Goal: Task Accomplishment & Management: Use online tool/utility

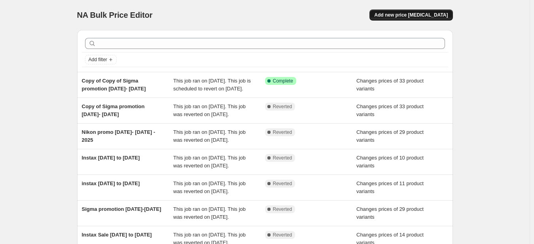
click at [410, 13] on span "Add new price [MEDICAL_DATA]" at bounding box center [411, 15] width 74 height 6
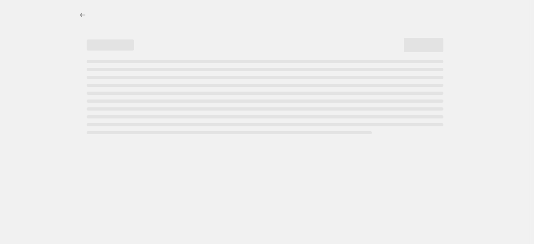
select select "percentage"
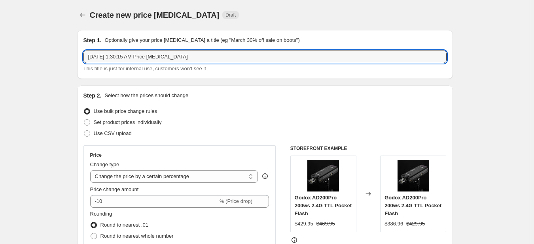
drag, startPoint x: 217, startPoint y: 58, endPoint x: 55, endPoint y: 60, distance: 161.7
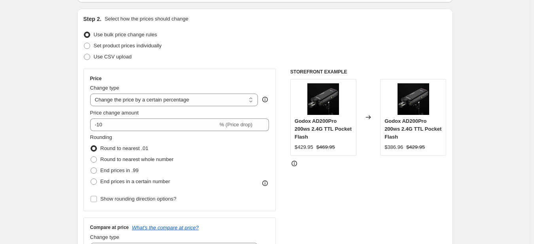
scroll to position [79, 0]
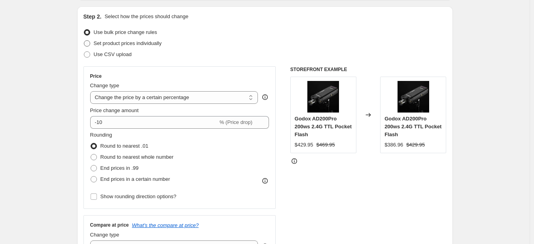
type input "Tamron [DATE] to [DATE]"
click at [90, 44] on span at bounding box center [87, 43] width 6 height 6
click at [84, 41] on input "Set product prices individually" at bounding box center [84, 40] width 0 height 0
radio input "true"
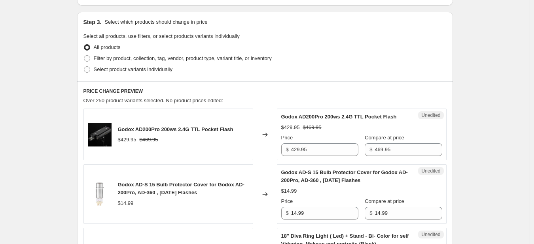
scroll to position [158, 0]
click at [89, 70] on span at bounding box center [87, 69] width 6 height 6
click at [84, 66] on input "Select product variants individually" at bounding box center [84, 66] width 0 height 0
radio input "true"
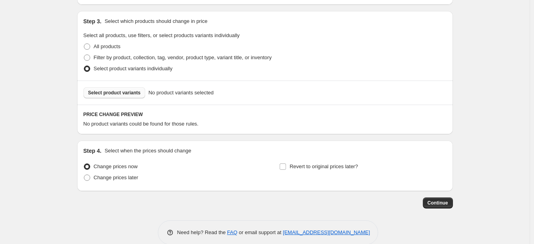
click at [96, 91] on span "Select product variants" at bounding box center [114, 93] width 53 height 6
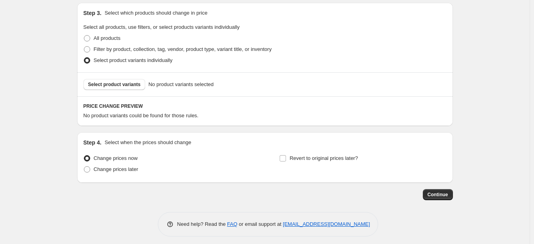
scroll to position [171, 0]
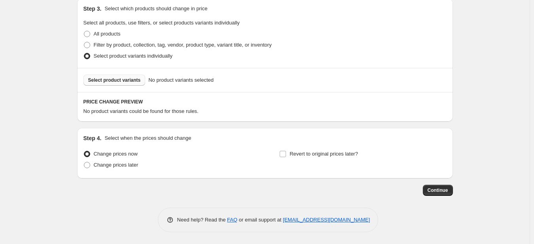
click at [113, 81] on span "Select product variants" at bounding box center [114, 80] width 53 height 6
click at [121, 81] on span "Select product variants" at bounding box center [114, 80] width 53 height 6
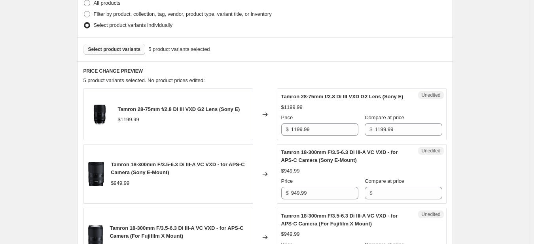
scroll to position [210, 0]
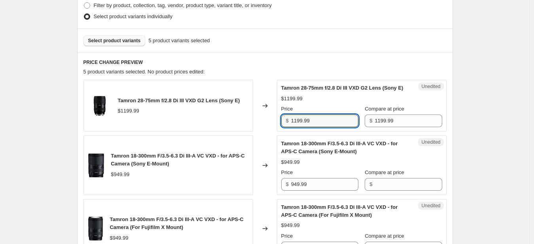
drag, startPoint x: 325, startPoint y: 128, endPoint x: 263, endPoint y: 128, distance: 61.7
click at [263, 128] on div "Tamron 28-75mm f/2.8 Di III VXD G2 Lens (Sony E) $1199.99 Changed to Unedited T…" at bounding box center [264, 106] width 363 height 52
type input "999.99"
click at [324, 191] on input "949.99" at bounding box center [324, 184] width 67 height 13
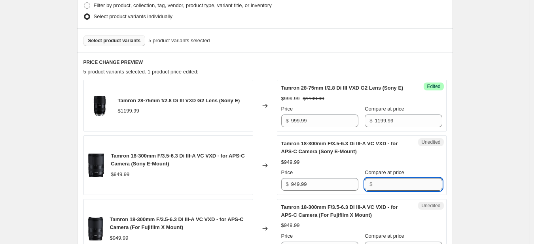
click at [385, 191] on input "Compare at price" at bounding box center [407, 184] width 67 height 13
type input "949.99"
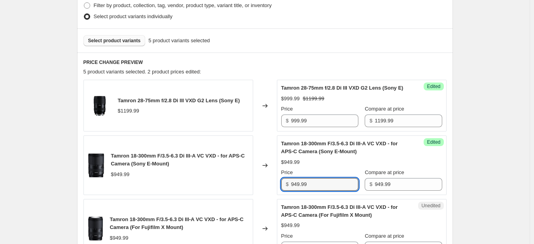
drag, startPoint x: 331, startPoint y: 195, endPoint x: 260, endPoint y: 196, distance: 71.2
click at [260, 195] on div "Tamron 18-300mm F/3.5-6.3 Di III-A VC VXD - for APS-C Camera (Sony E-Mount) $94…" at bounding box center [264, 166] width 363 height 60
type input "799.00"
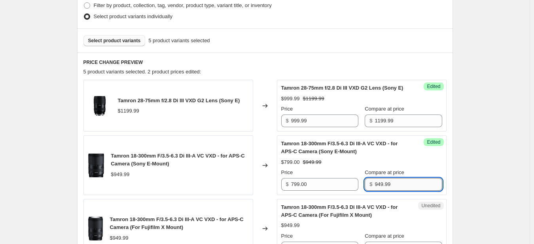
click at [400, 191] on input "949.99" at bounding box center [407, 184] width 67 height 13
type input "949"
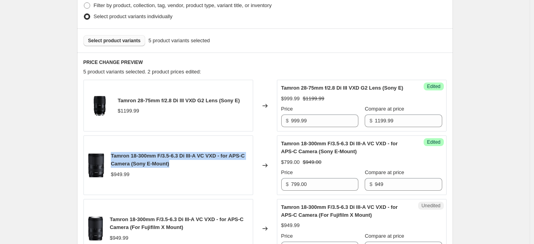
drag, startPoint x: 110, startPoint y: 162, endPoint x: 178, endPoint y: 168, distance: 68.3
click at [217, 172] on div "Tamron 18-300mm F/3.5-6.3 Di III-A VC VXD - for APS-C Camera (Sony E-Mount) $94…" at bounding box center [168, 166] width 170 height 60
copy span "Tamron 18-300mm F/3.5-6.3 Di III-A VC VXD - for APS-C Camera (Sony E-Mount)"
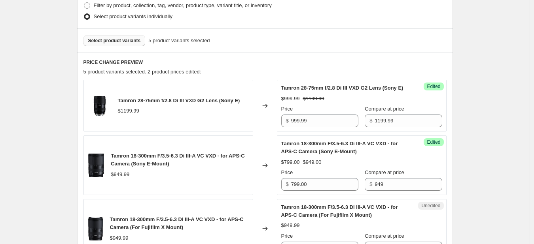
click at [49, 145] on div "Create new price [MEDICAL_DATA]. This page is ready Create new price [MEDICAL_D…" at bounding box center [264, 161] width 529 height 743
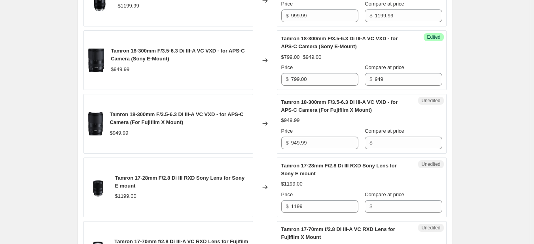
scroll to position [329, 0]
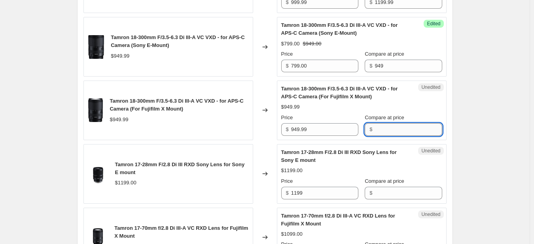
click at [394, 136] on input "Compare at price" at bounding box center [407, 129] width 67 height 13
type input "949.99"
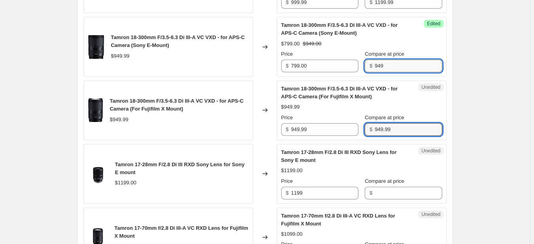
click at [397, 72] on input "949" at bounding box center [407, 66] width 67 height 13
type input "949.99"
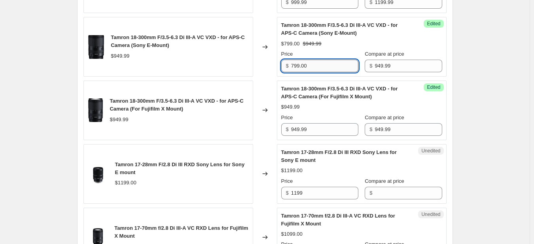
click at [329, 72] on input "799.00" at bounding box center [324, 66] width 67 height 13
type input "799.99"
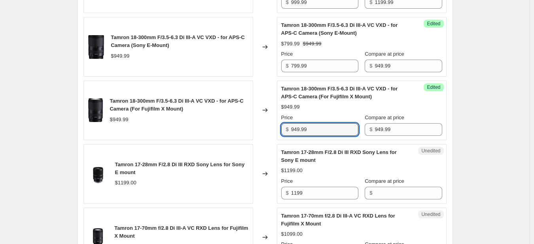
drag, startPoint x: 316, startPoint y: 136, endPoint x: 286, endPoint y: 132, distance: 30.3
click at [286, 132] on div "$ 949.99" at bounding box center [319, 129] width 77 height 13
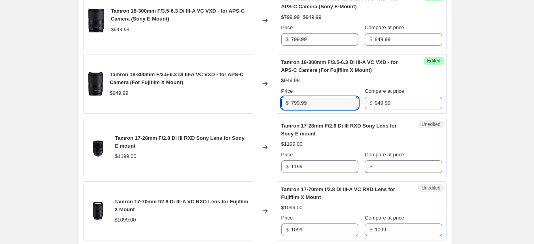
scroll to position [368, 0]
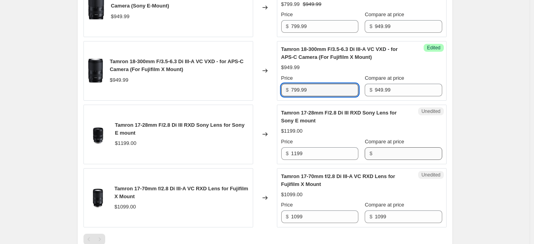
type input "799.99"
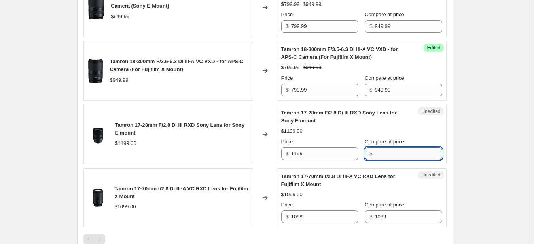
click at [388, 160] on input "Compare at price" at bounding box center [407, 153] width 67 height 13
type input "1199"
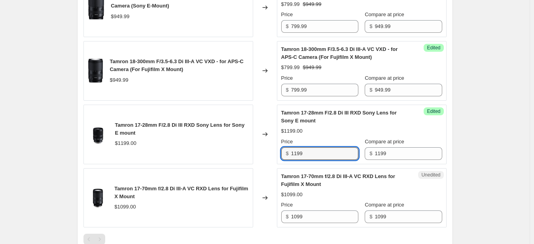
drag, startPoint x: 328, startPoint y: 161, endPoint x: 288, endPoint y: 160, distance: 40.0
click at [288, 160] on div "$ 1199" at bounding box center [319, 153] width 77 height 13
type input "1049"
drag, startPoint x: 532, startPoint y: 164, endPoint x: 513, endPoint y: 160, distance: 19.4
click at [529, 163] on div "Create new price [MEDICAL_DATA]. This page is ready Create new price [MEDICAL_D…" at bounding box center [264, 3] width 529 height 743
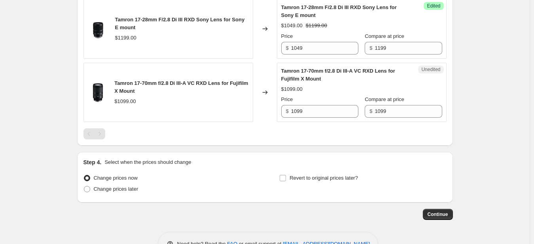
scroll to position [487, 0]
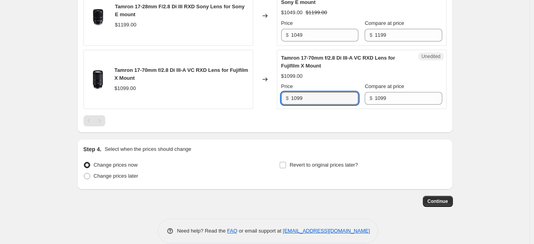
drag, startPoint x: 324, startPoint y: 105, endPoint x: 273, endPoint y: 102, distance: 50.7
click at [273, 102] on div "Tamron 17-70mm f/2.8 Di III-A VC RXD Lens for Fujifilm X Mount $1099.00 Changed…" at bounding box center [264, 80] width 363 height 60
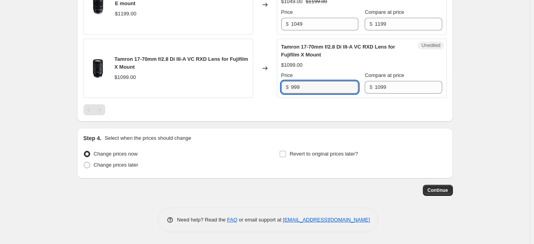
scroll to position [506, 0]
type input "999"
click at [284, 157] on input "Revert to original prices later?" at bounding box center [283, 154] width 6 height 6
checkbox input "true"
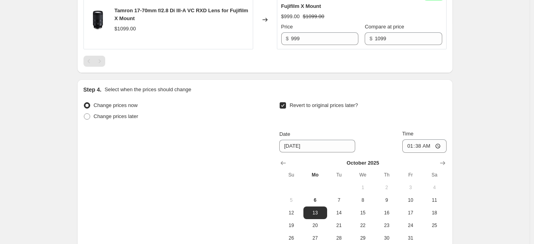
scroll to position [585, 0]
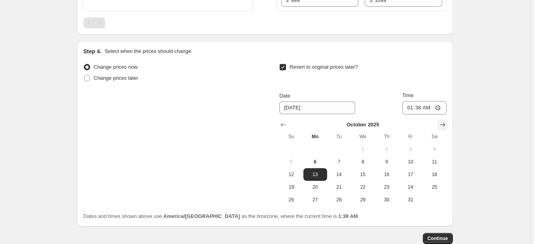
click at [442, 127] on icon "Show next month, November 2025" at bounding box center [442, 125] width 5 height 4
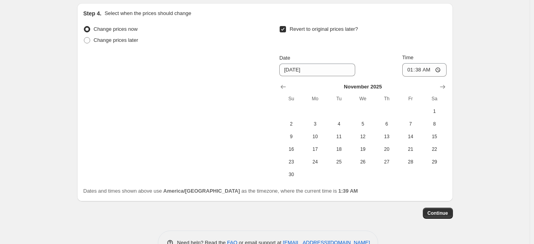
scroll to position [654, 0]
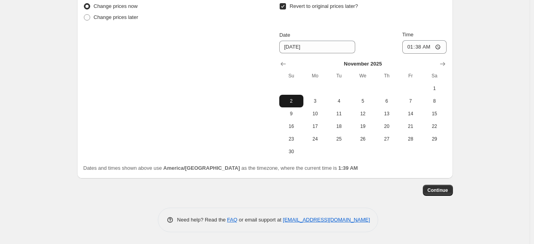
click at [293, 102] on span "2" at bounding box center [290, 101] width 17 height 6
type input "[DATE]"
click at [410, 47] on input "01:38" at bounding box center [424, 46] width 44 height 13
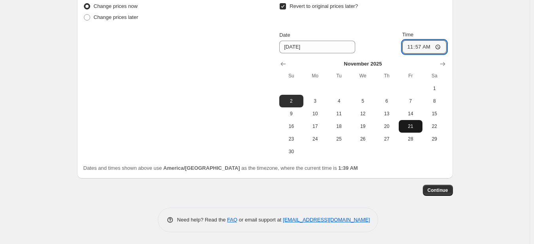
type input "23:57"
click at [389, 170] on div "Dates and times shown above use America/[GEOGRAPHIC_DATA] as the timezone, wher…" at bounding box center [264, 168] width 363 height 8
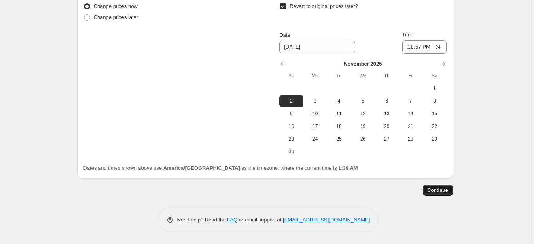
click at [435, 192] on span "Continue" at bounding box center [437, 190] width 21 height 6
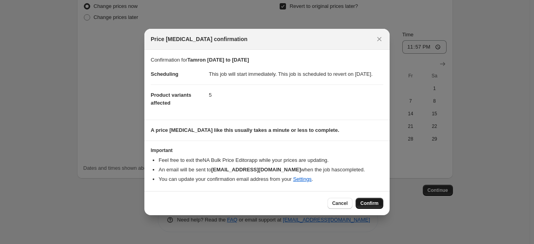
click at [376, 207] on span "Confirm" at bounding box center [369, 203] width 18 height 6
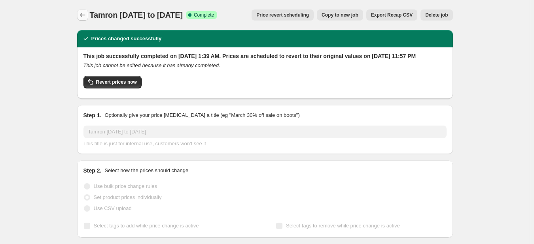
click at [82, 16] on icon "Price change jobs" at bounding box center [83, 15] width 8 height 8
